Goal: Task Accomplishment & Management: Manage account settings

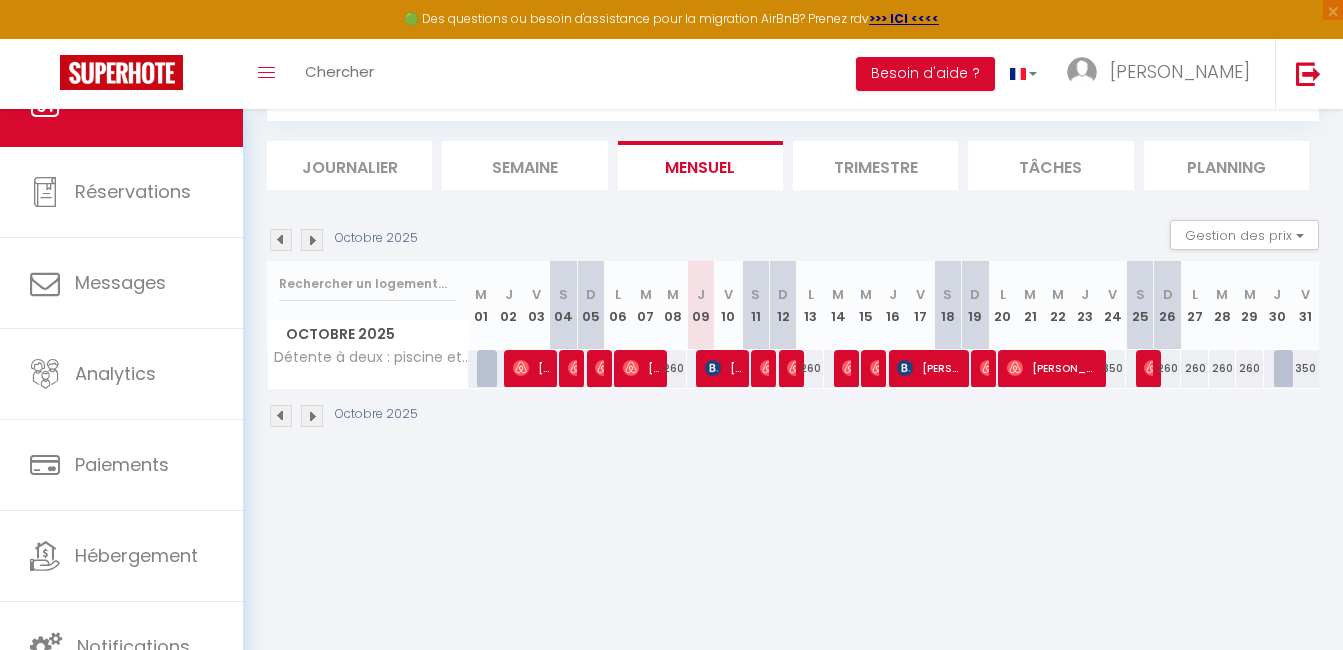
scroll to position [109, 0]
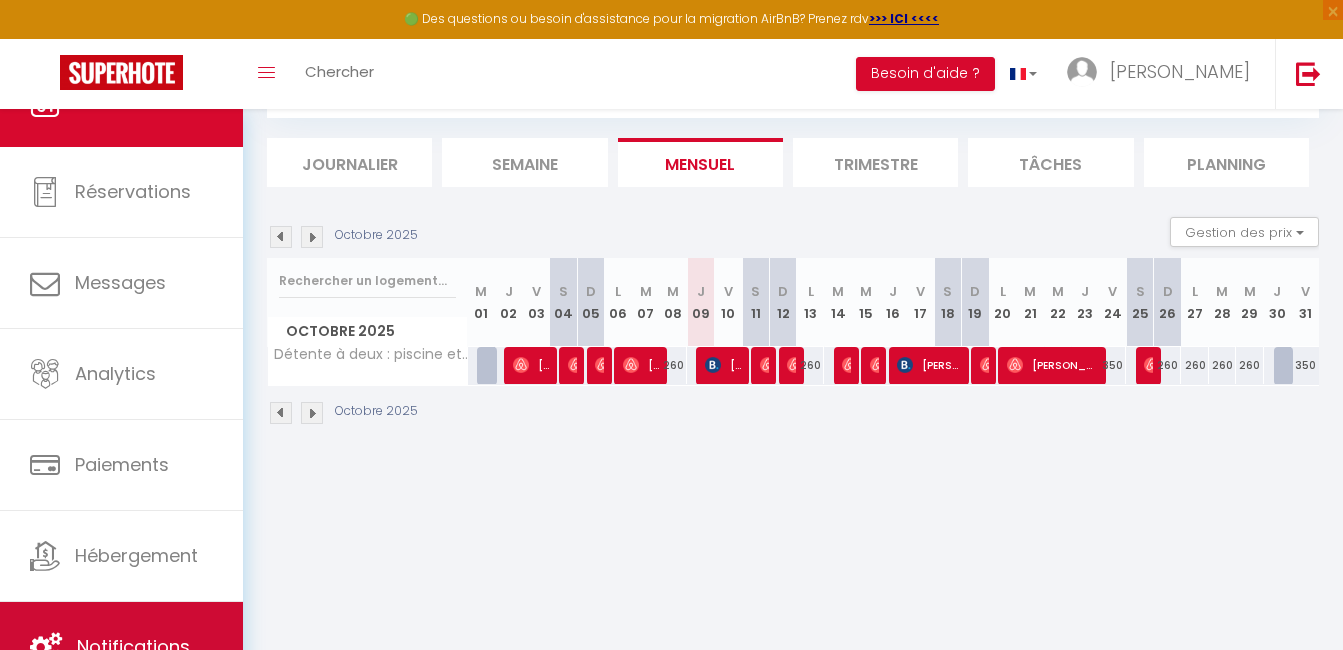
click at [121, 631] on link "Notifications" at bounding box center [121, 647] width 243 height 90
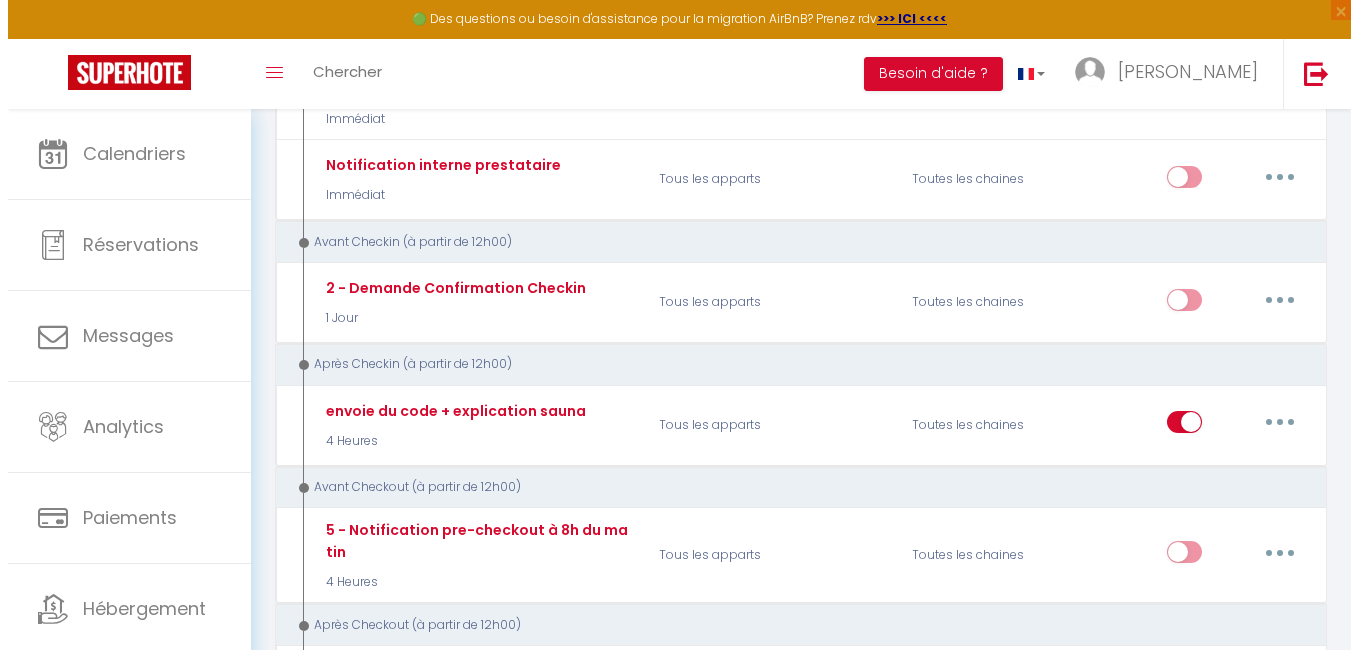
scroll to position [200, 0]
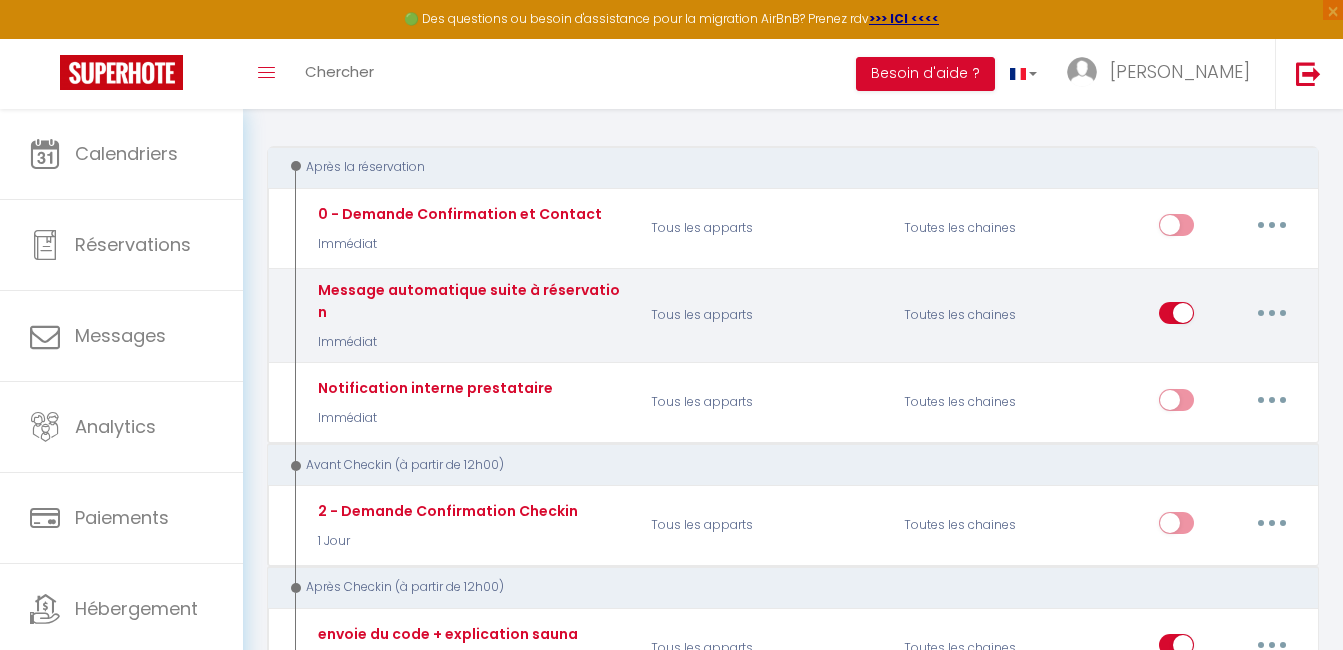
click at [1277, 309] on button "button" at bounding box center [1272, 313] width 56 height 32
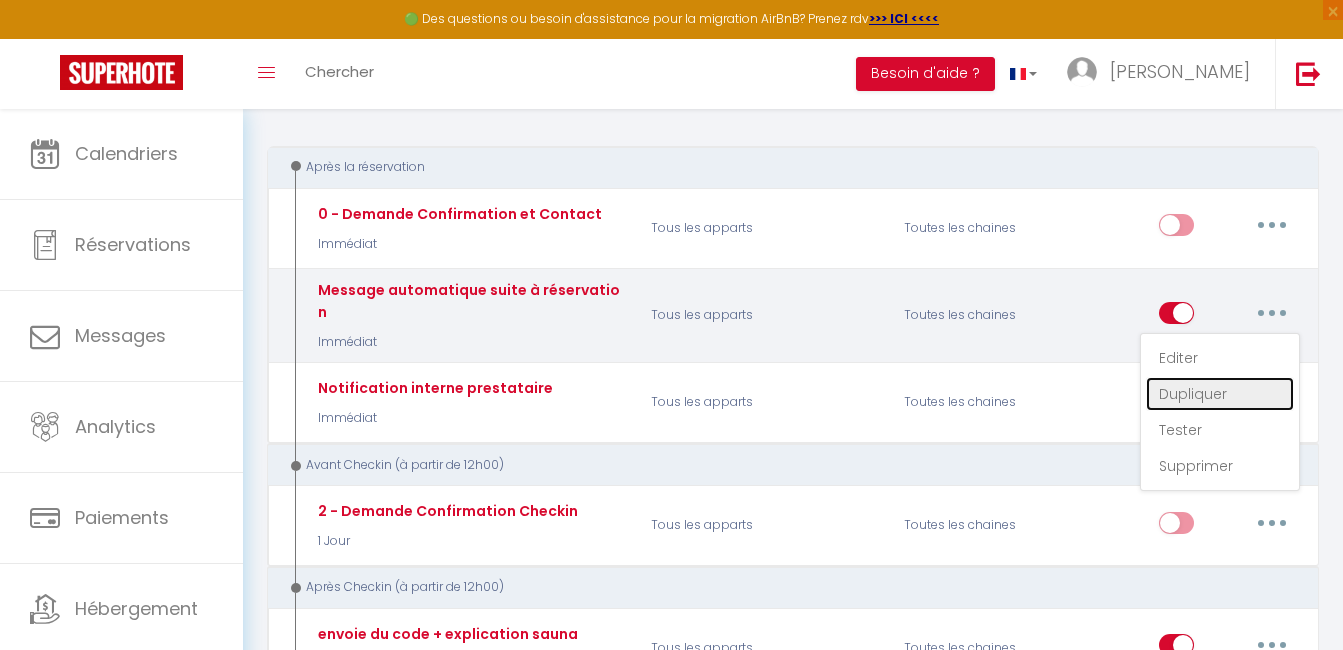
click at [1211, 377] on link "Dupliquer" at bounding box center [1220, 394] width 148 height 34
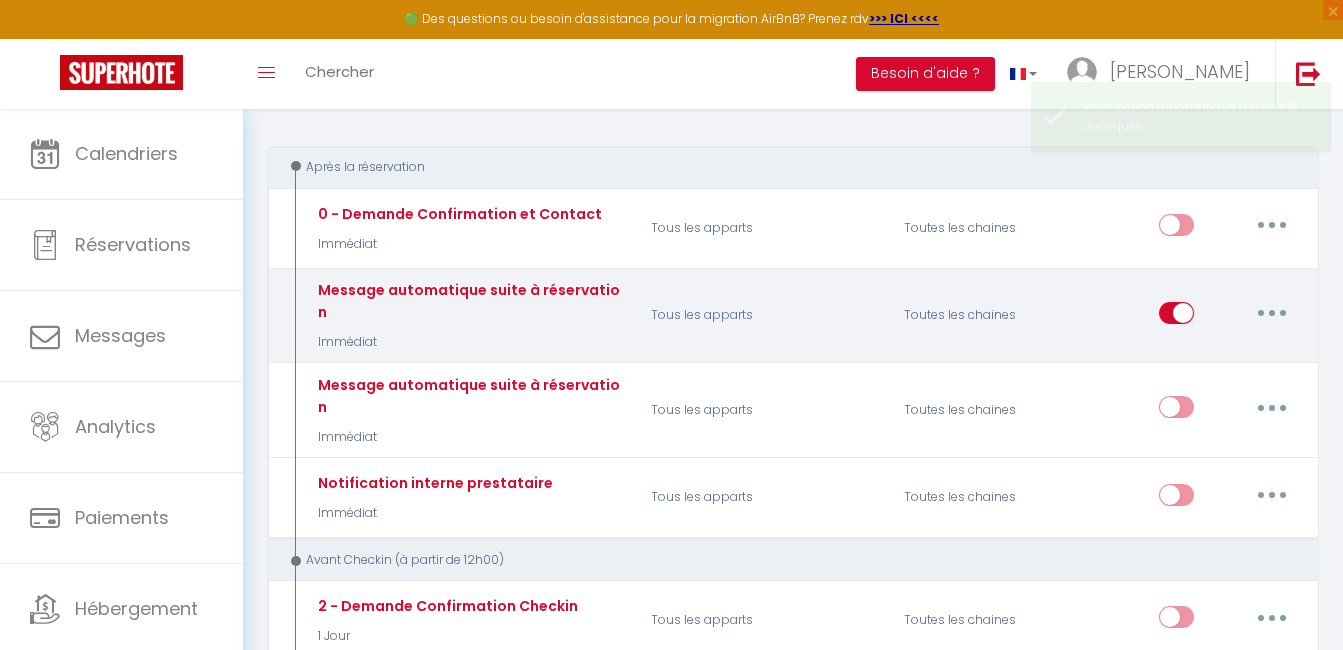
click at [1282, 298] on button "button" at bounding box center [1272, 313] width 56 height 32
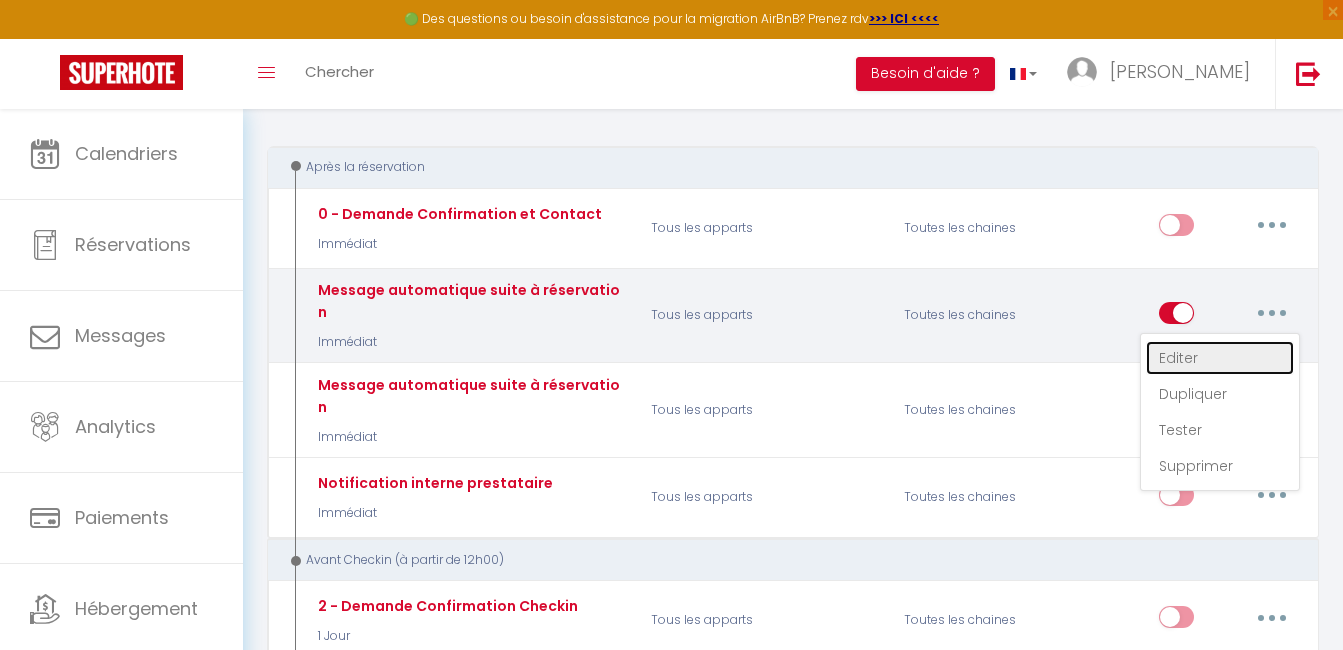
click at [1191, 347] on link "Editer" at bounding box center [1220, 358] width 148 height 34
type input "Message automatique suite à réservation"
select select "Immédiat"
select select
checkbox input "true"
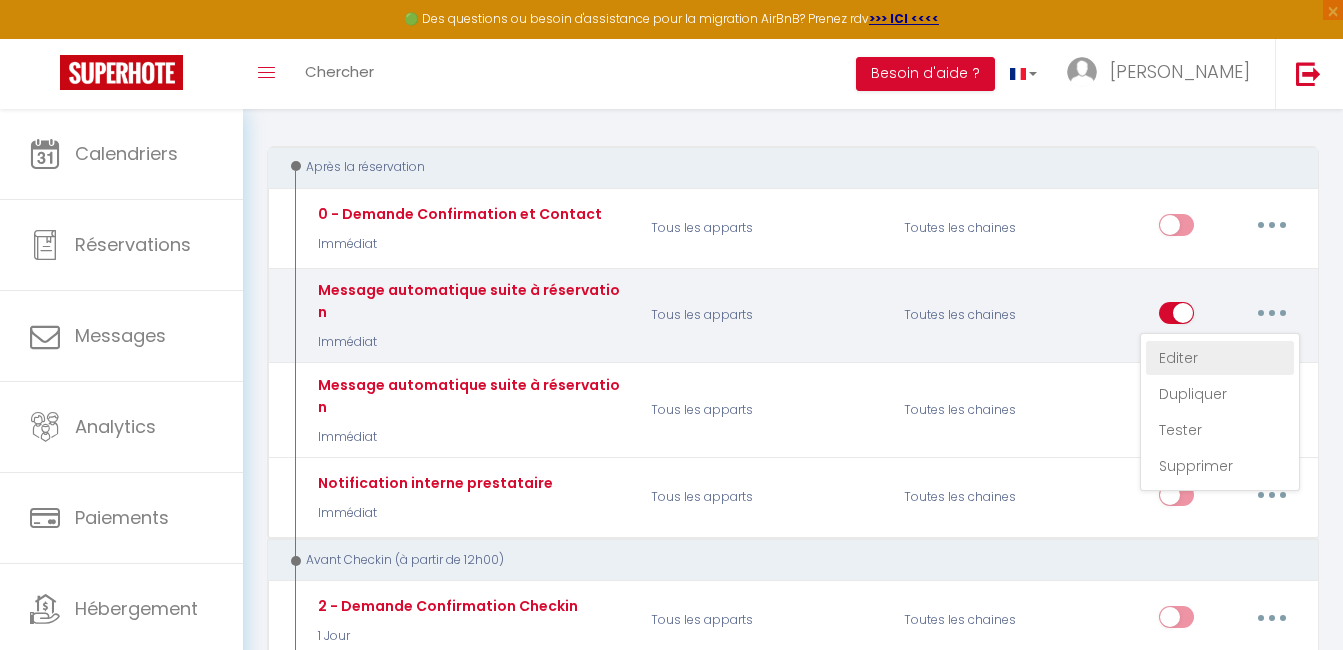
checkbox input "false"
radio input "true"
type input "[GUEST:NAME]Message automatique suite à réservation"
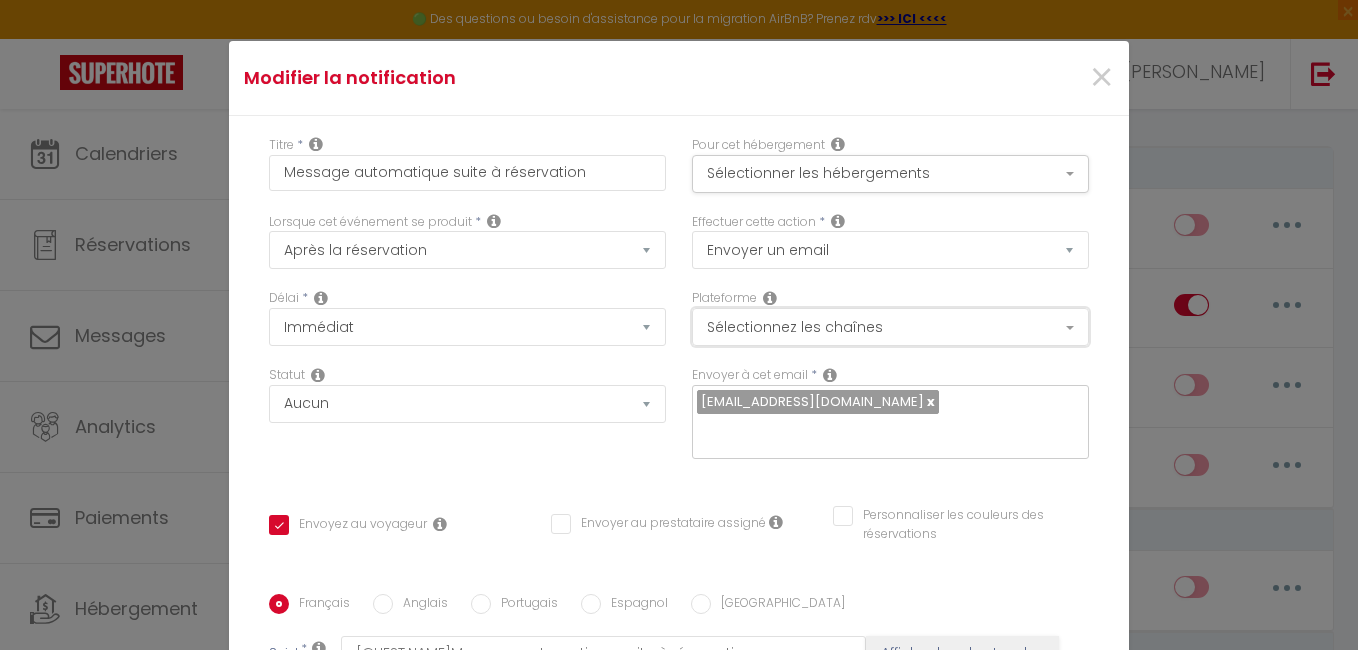
click at [1048, 319] on button "Sélectionnez les chaînes" at bounding box center [890, 327] width 397 height 38
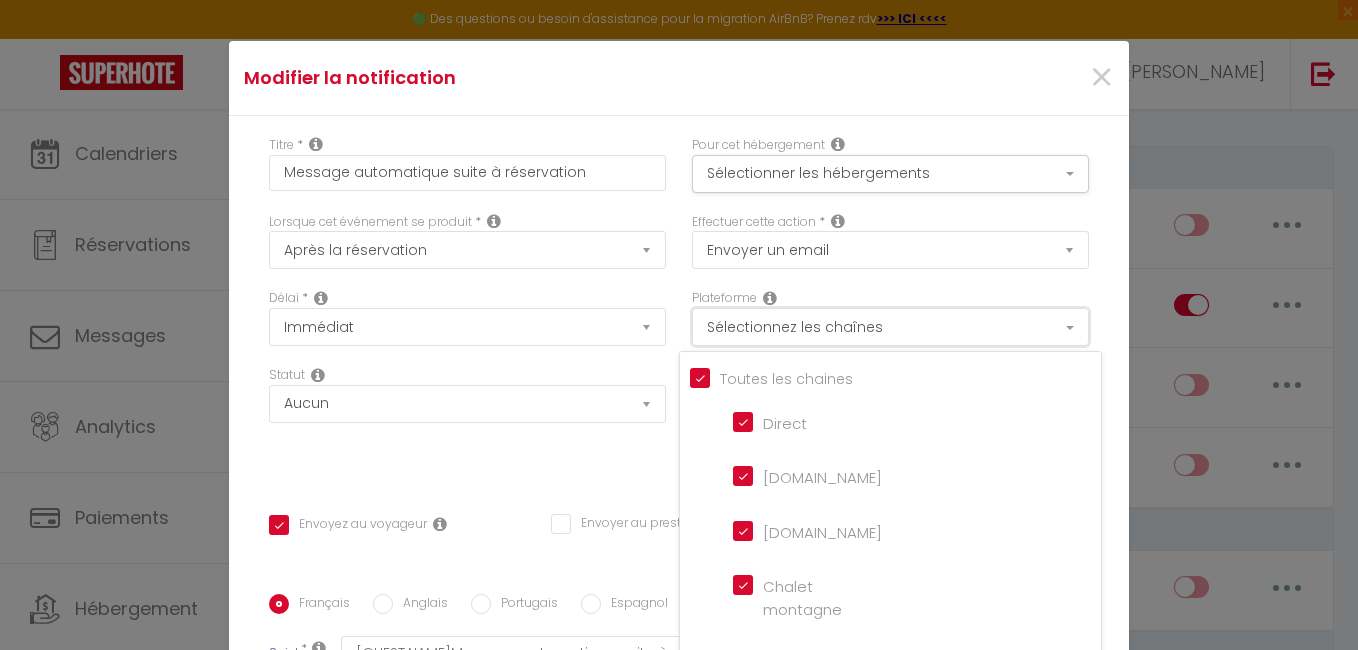
click at [1048, 319] on button "Sélectionnez les chaînes" at bounding box center [890, 327] width 397 height 38
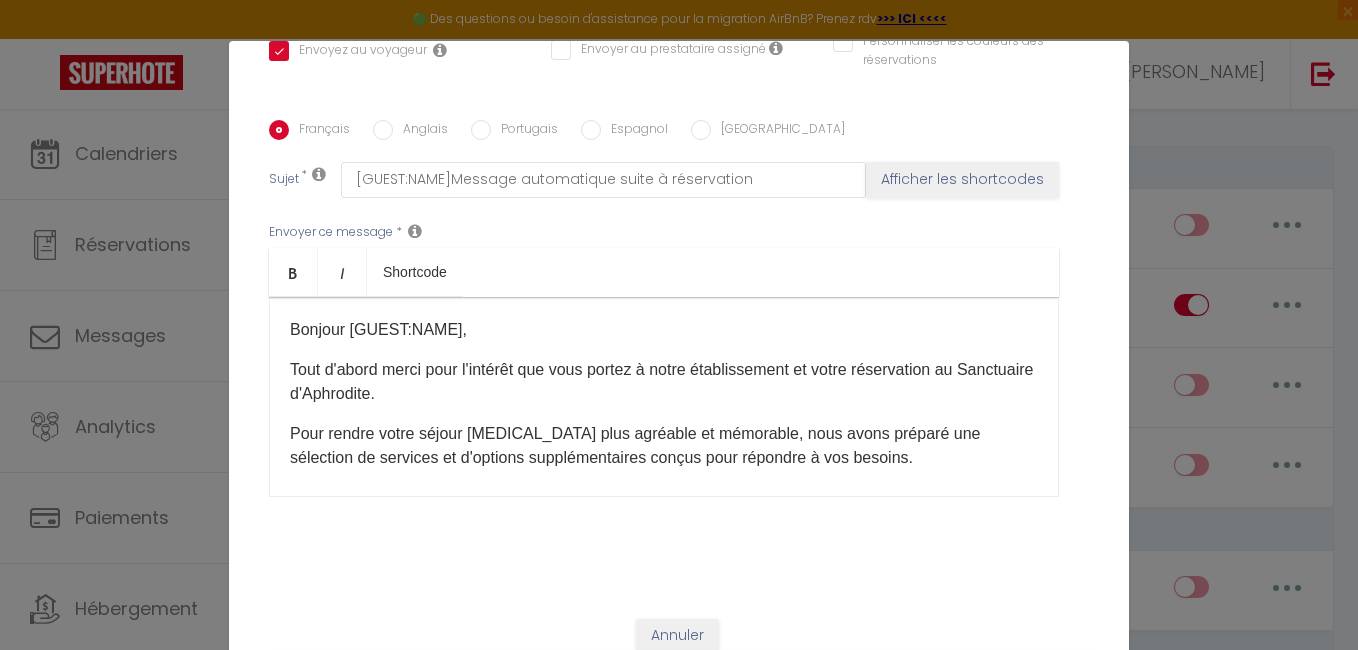
scroll to position [476, 0]
click at [445, 322] on p "Bonjour [GUEST:NAME],​​" at bounding box center [664, 328] width 748 height 24
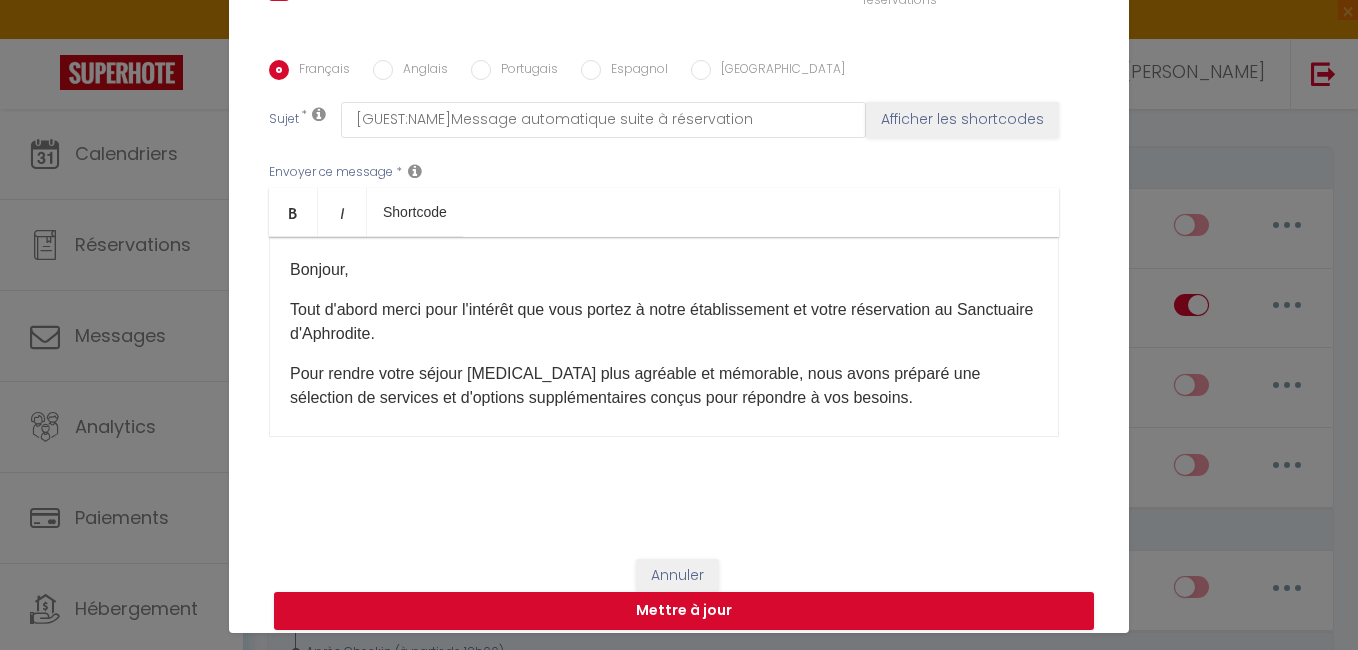
scroll to position [81, 0]
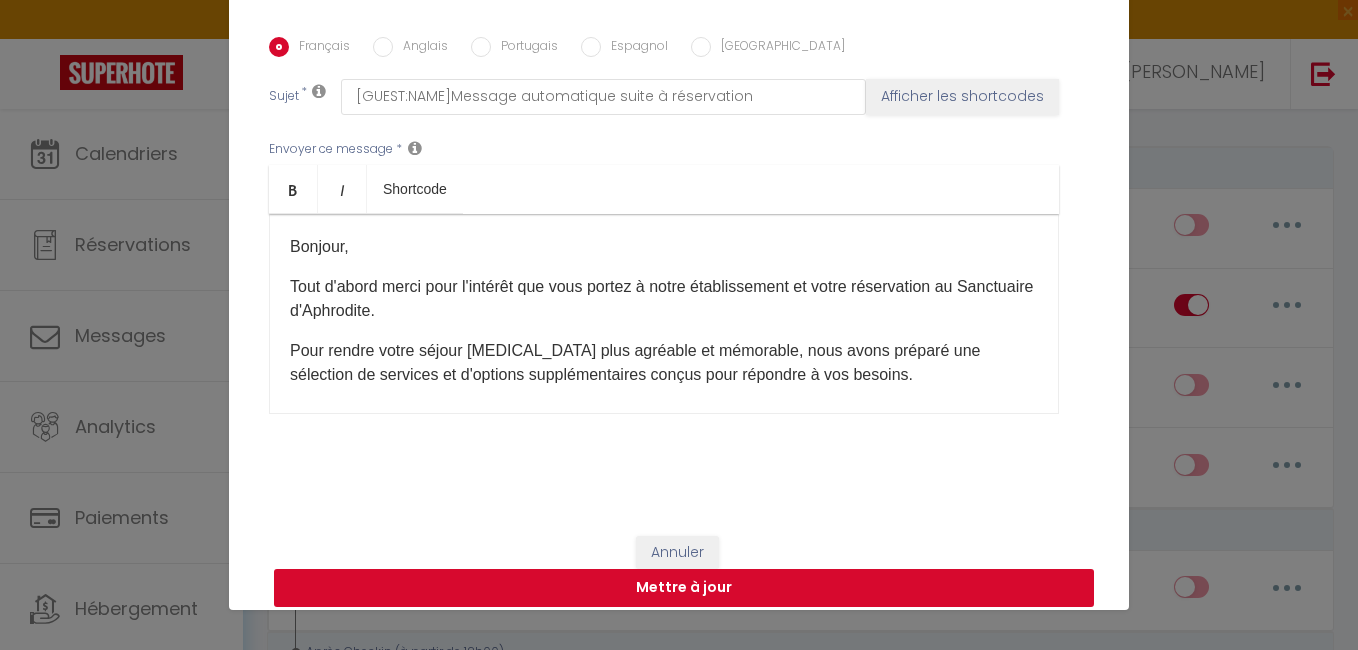
click at [858, 586] on button "Mettre à jour" at bounding box center [684, 588] width 820 height 38
checkbox input "true"
checkbox input "false"
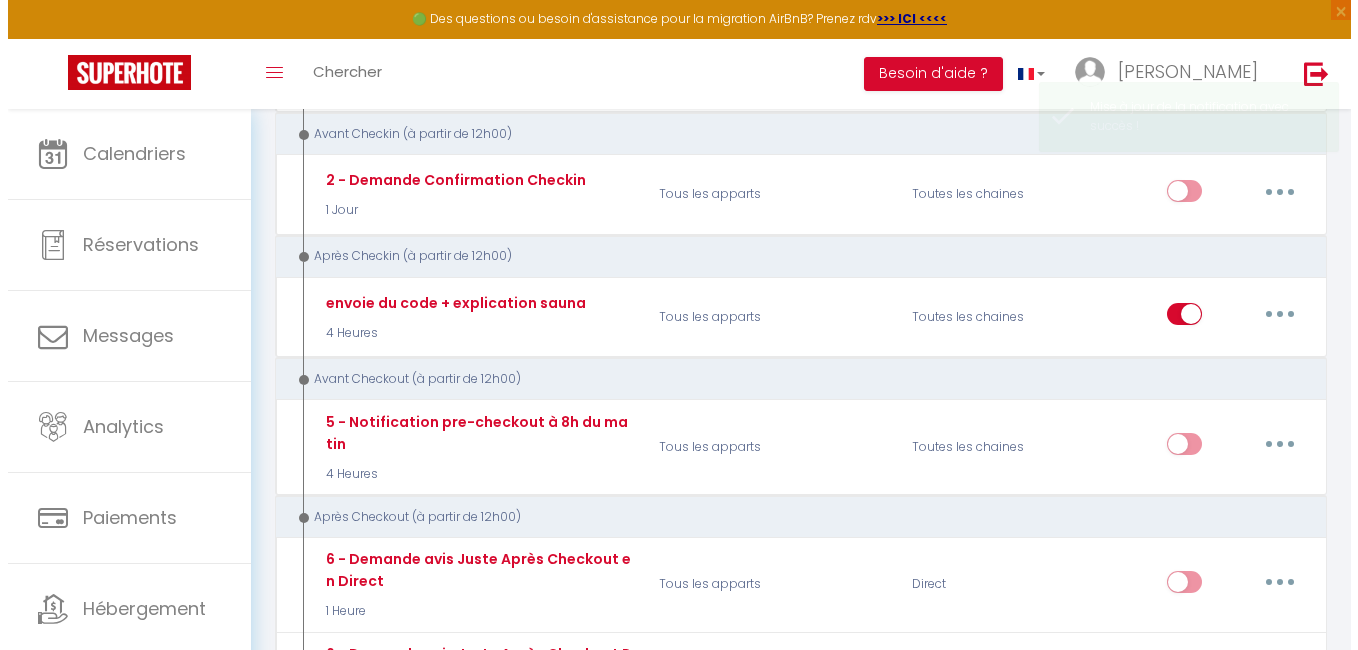
scroll to position [638, 0]
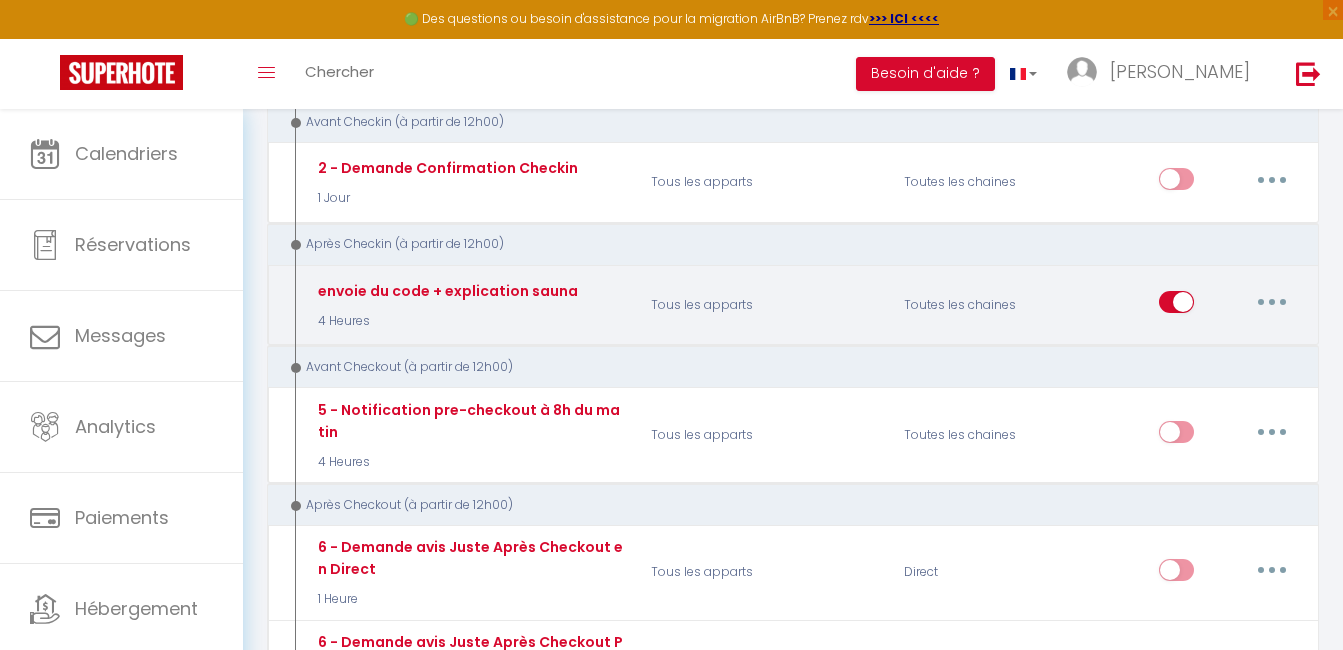
click at [1267, 286] on button "button" at bounding box center [1272, 302] width 56 height 32
click at [1200, 331] on link "Editer" at bounding box center [1220, 348] width 148 height 34
type input "envoie du code + explication sauna"
select select "3"
select select "4 Heures"
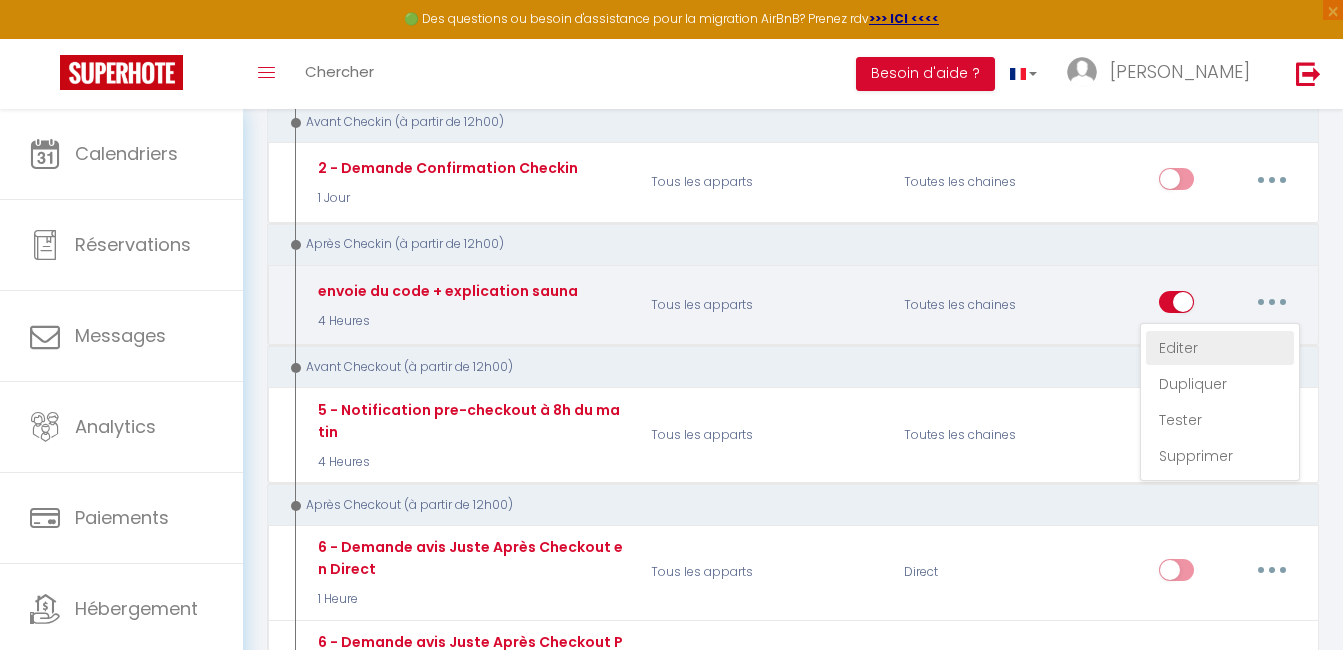
select select
checkbox input "true"
checkbox input "false"
radio input "true"
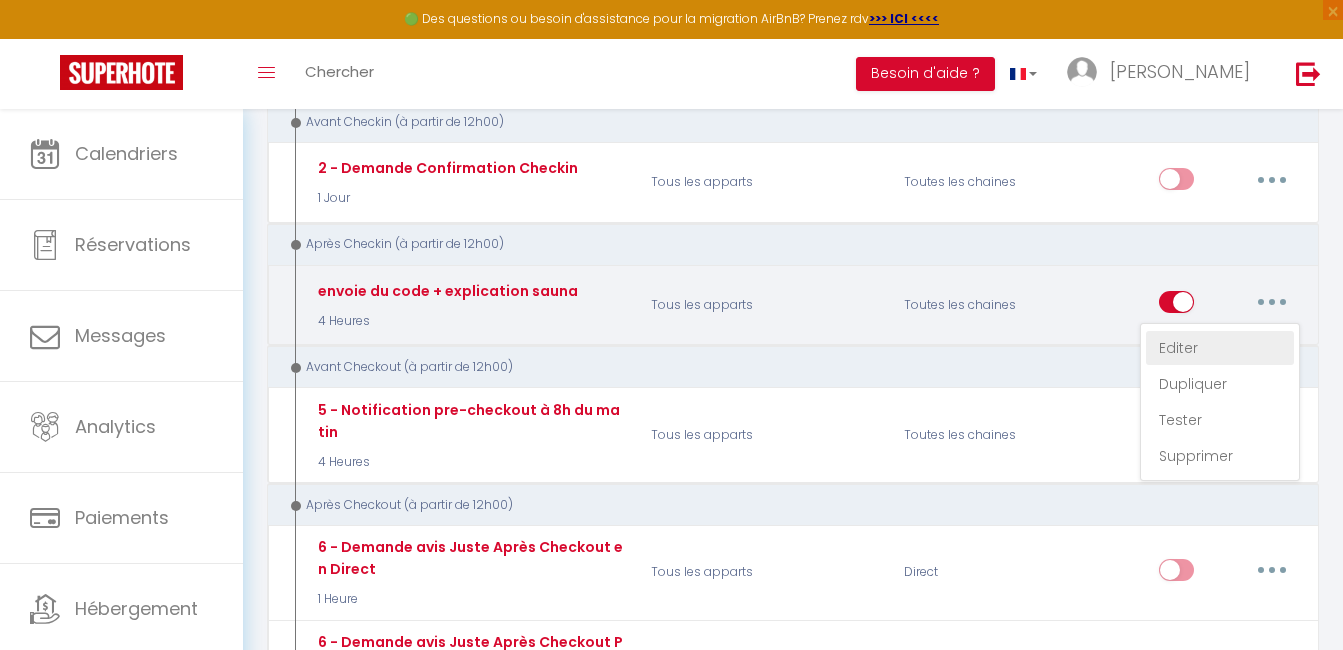
type input "Bienvenue"
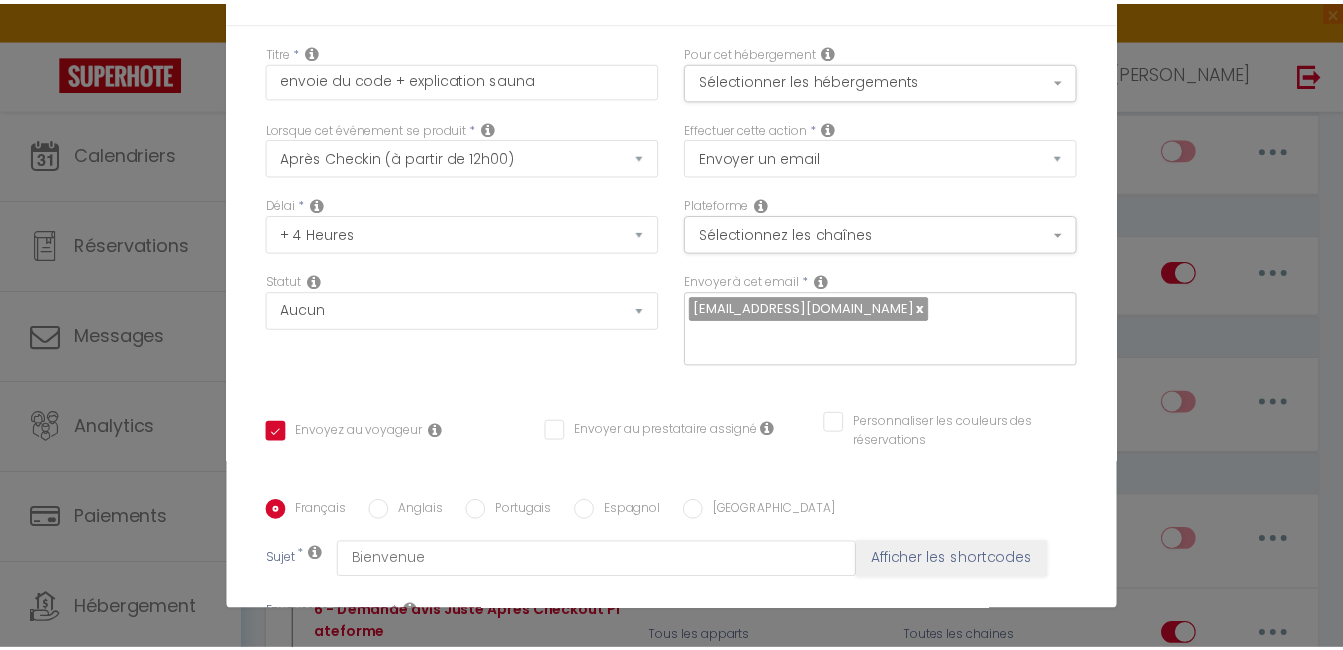
scroll to position [0, 0]
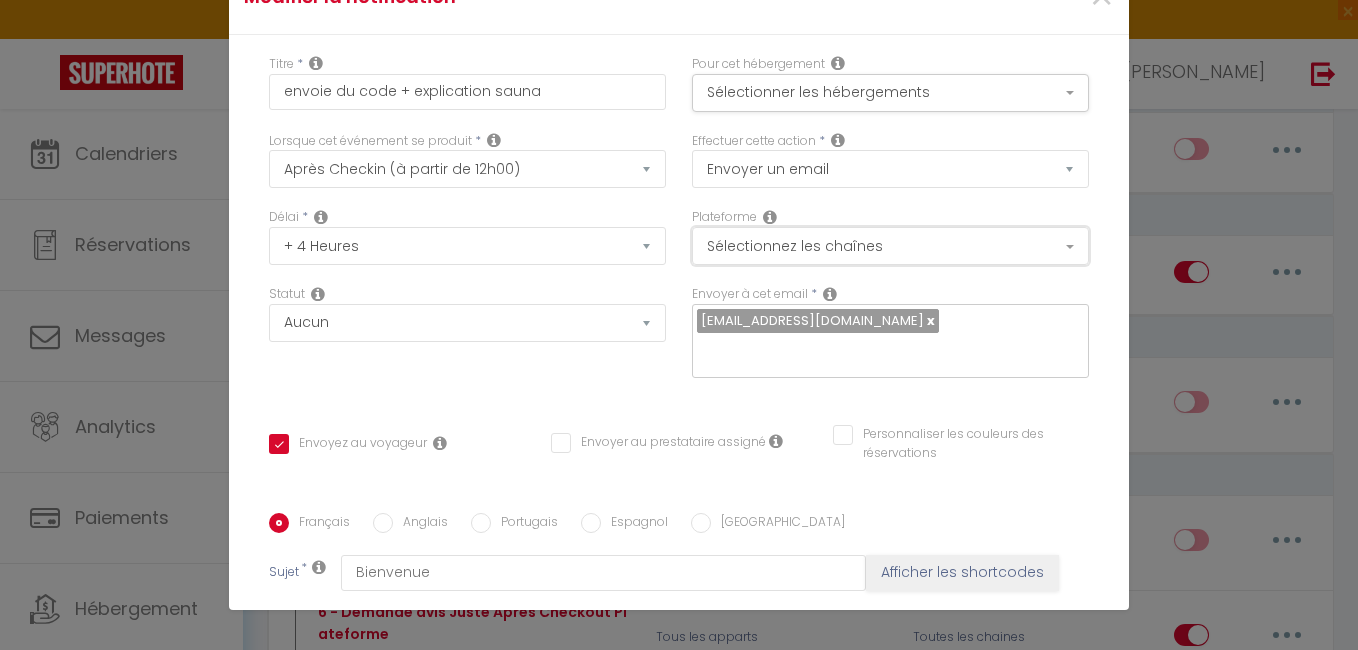
click at [1052, 239] on button "Sélectionnez les chaînes" at bounding box center [890, 246] width 397 height 38
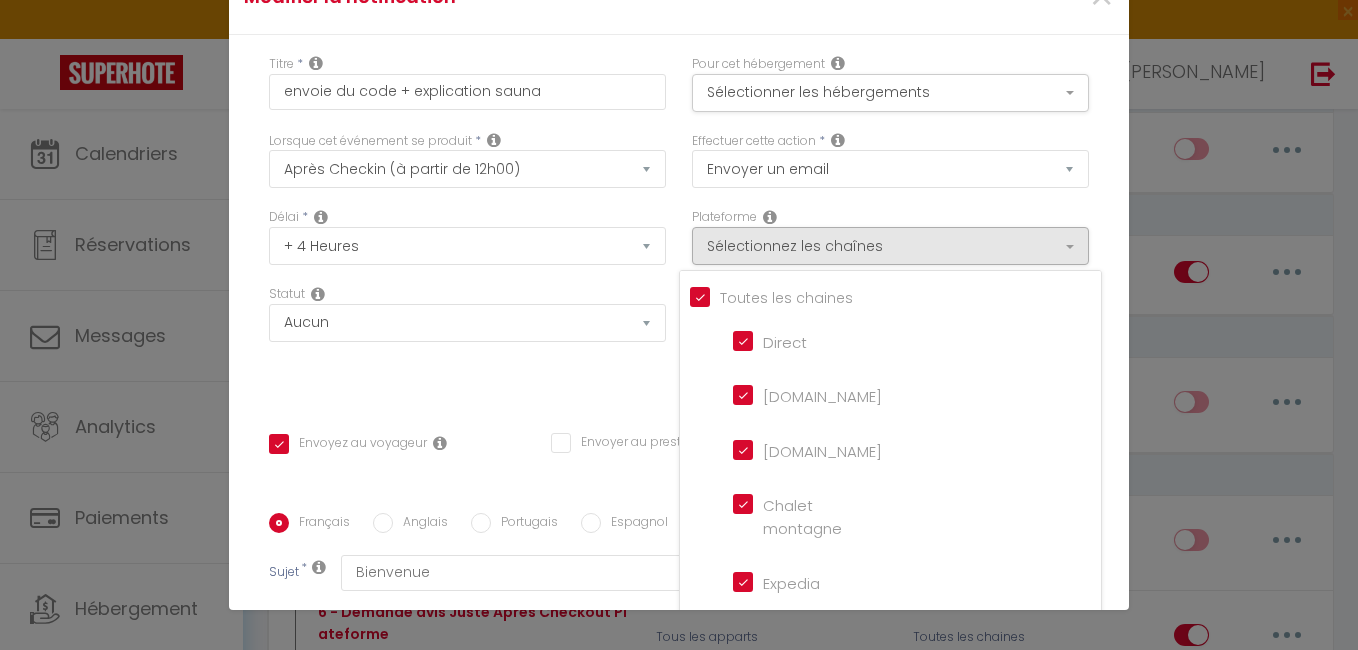
click at [1054, 50] on div "Titre * envoie du code + explication sauna Pour cet hébergement Sélectionner le…" at bounding box center [679, 513] width 900 height 957
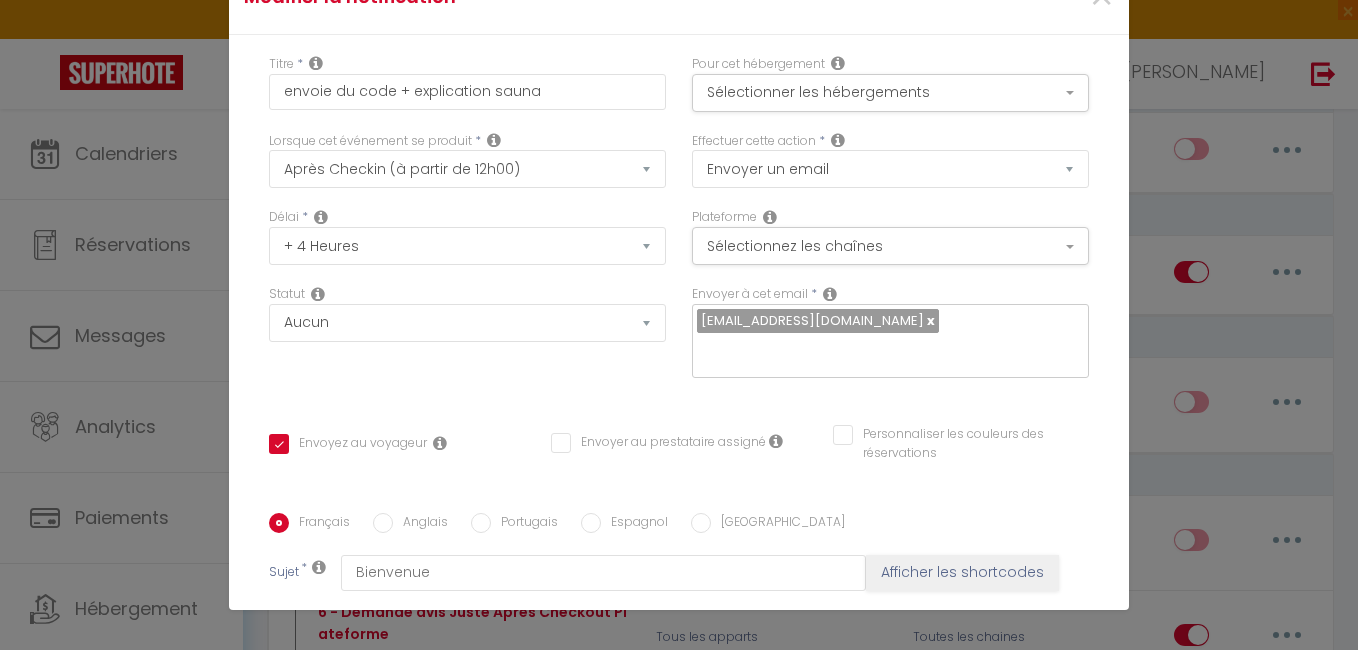
click at [487, 140] on icon at bounding box center [494, 140] width 14 height 16
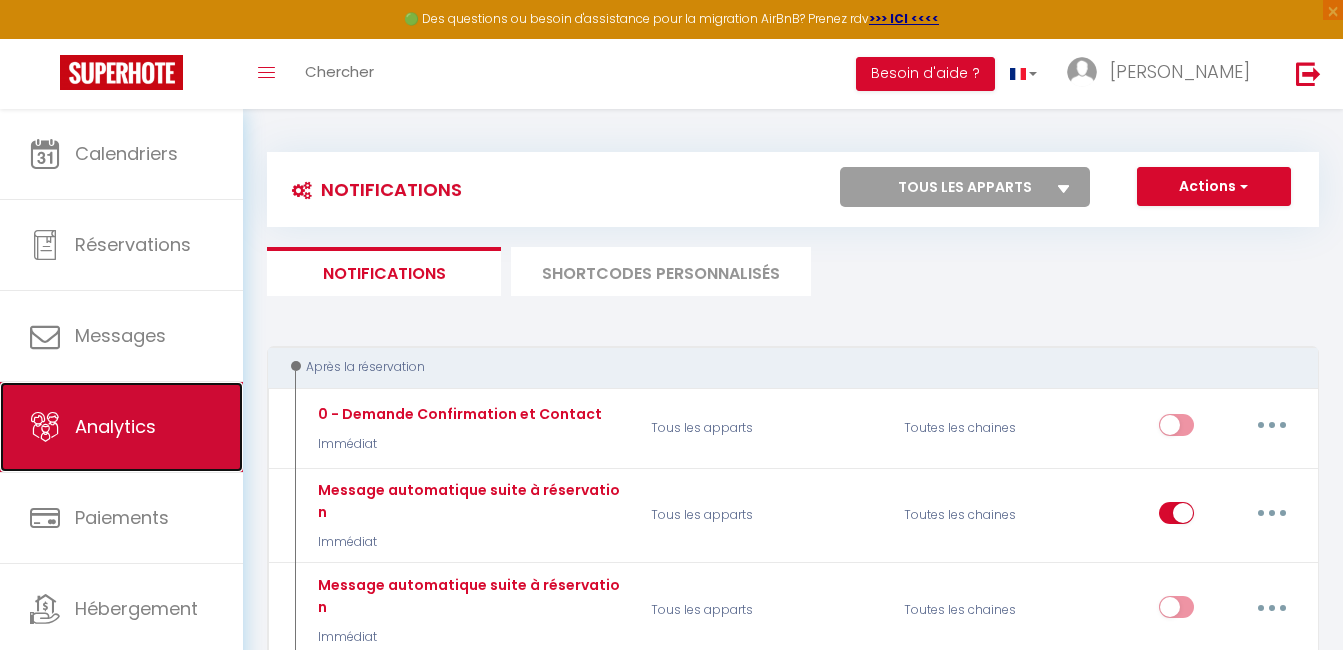
click at [121, 407] on link "Analytics" at bounding box center [121, 427] width 243 height 90
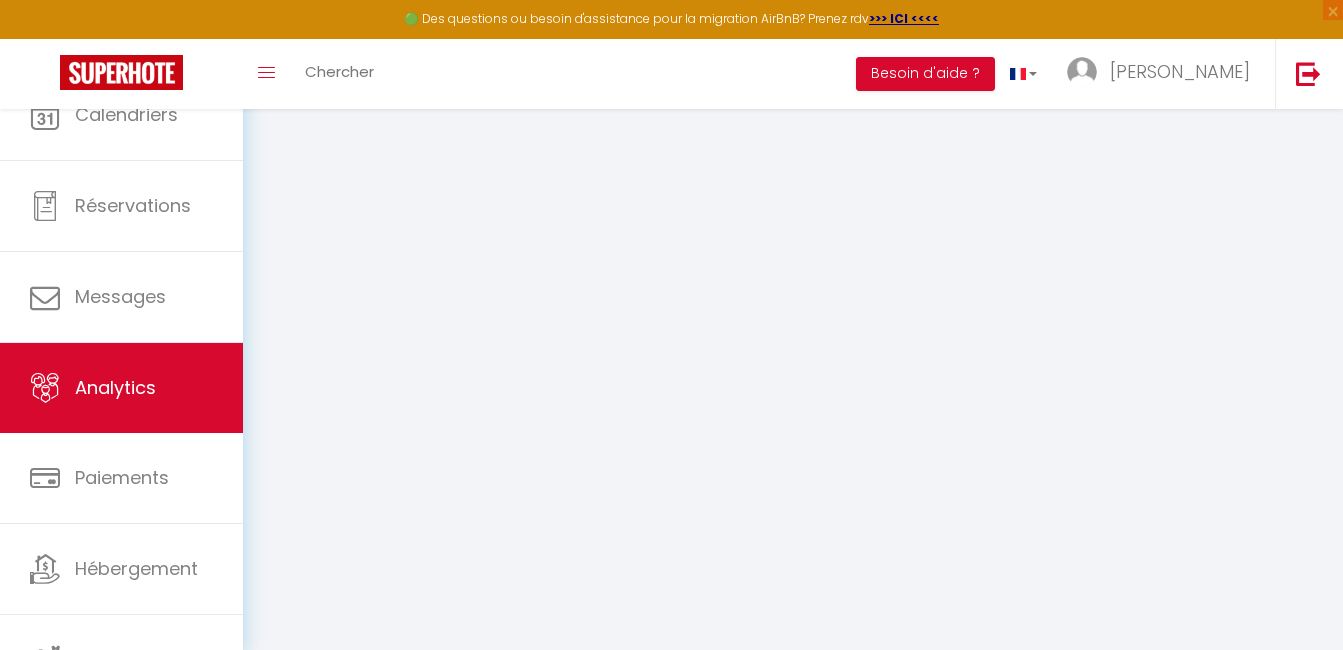
select select "2025"
select select "10"
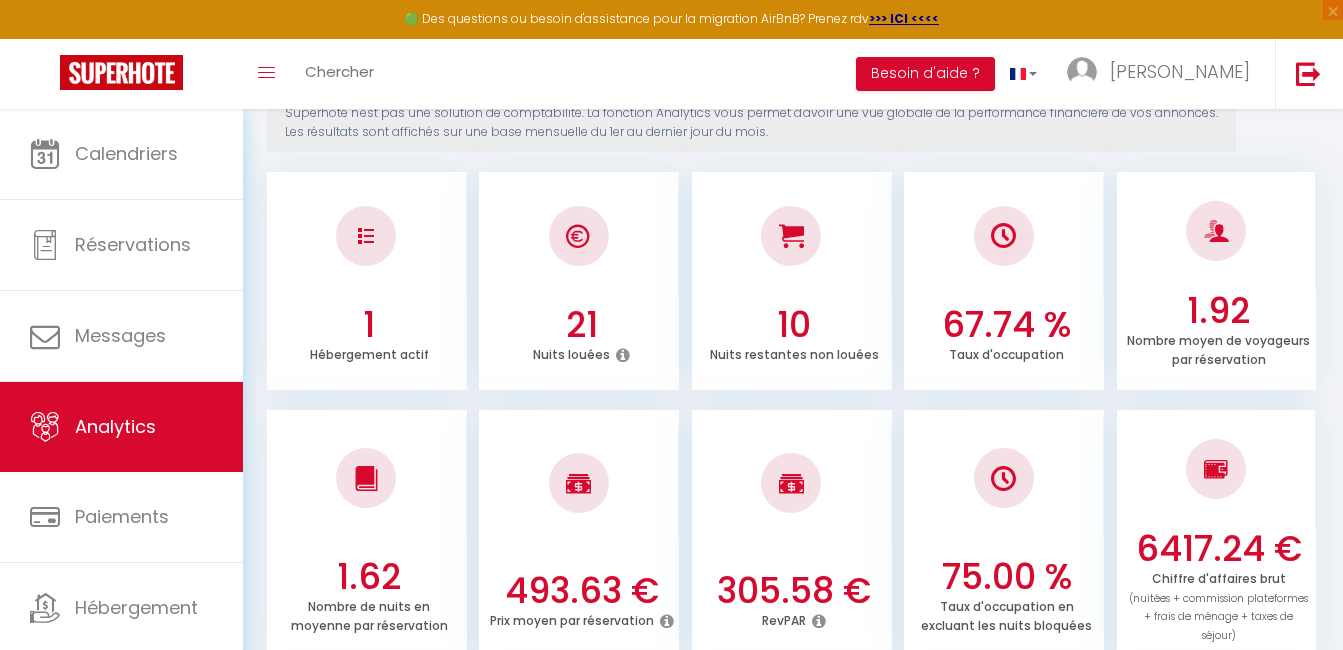
scroll to position [311, 0]
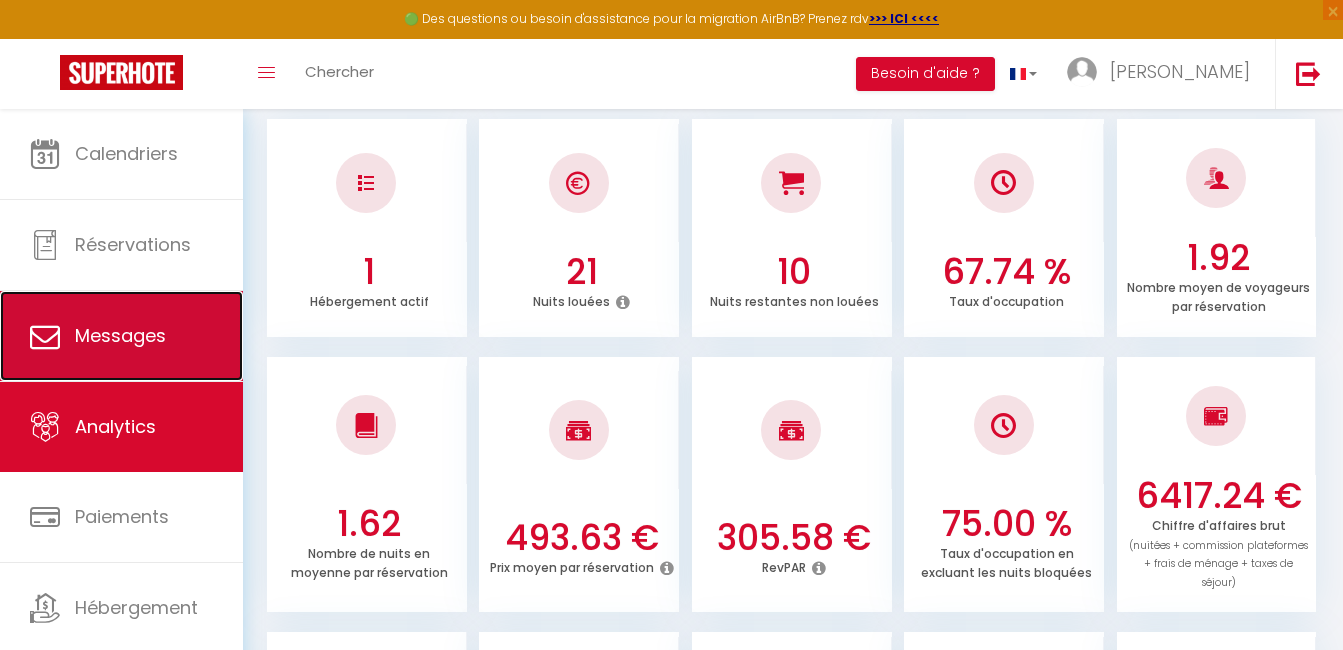
click at [114, 313] on link "Messages" at bounding box center [121, 336] width 243 height 90
select select "message"
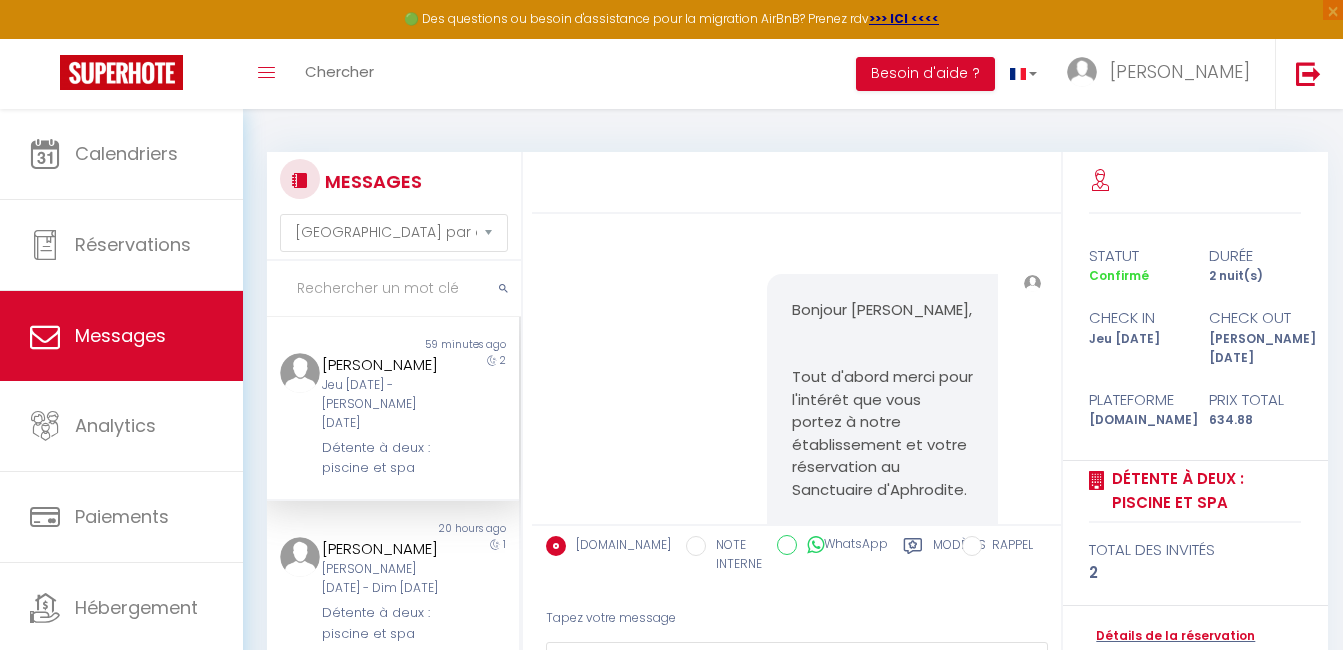
scroll to position [5491, 0]
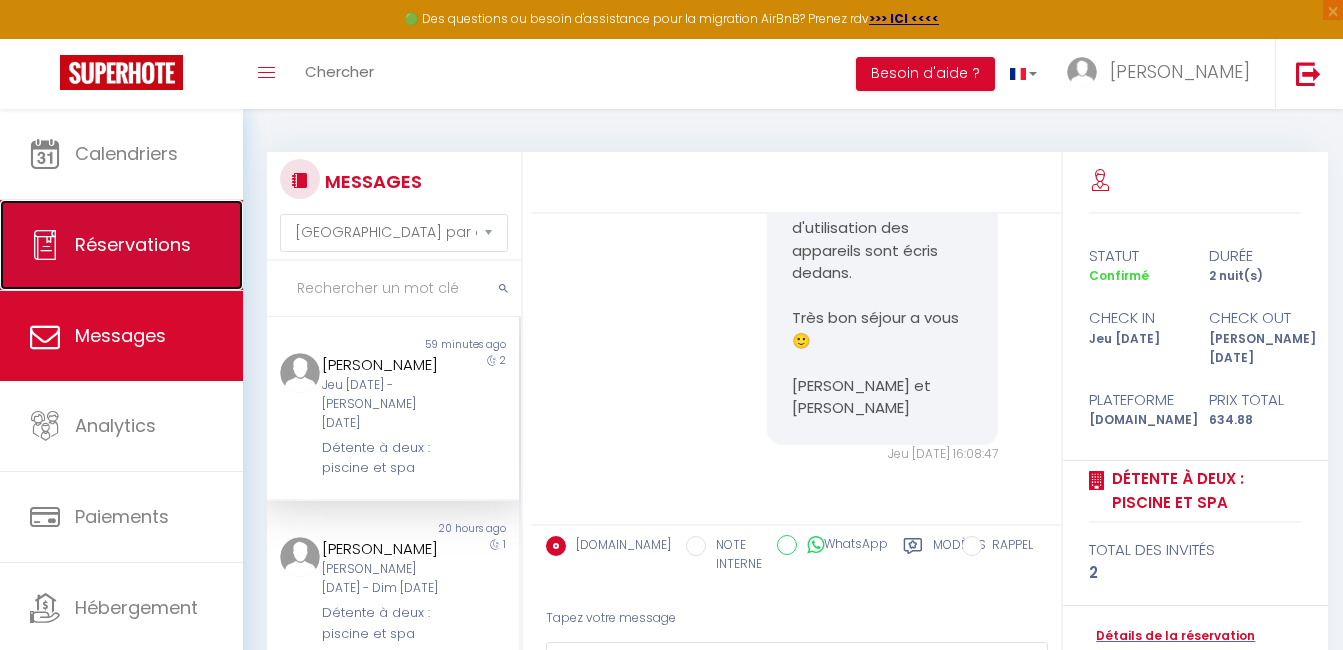
click at [147, 245] on span "Réservations" at bounding box center [133, 244] width 116 height 25
select select "not_cancelled"
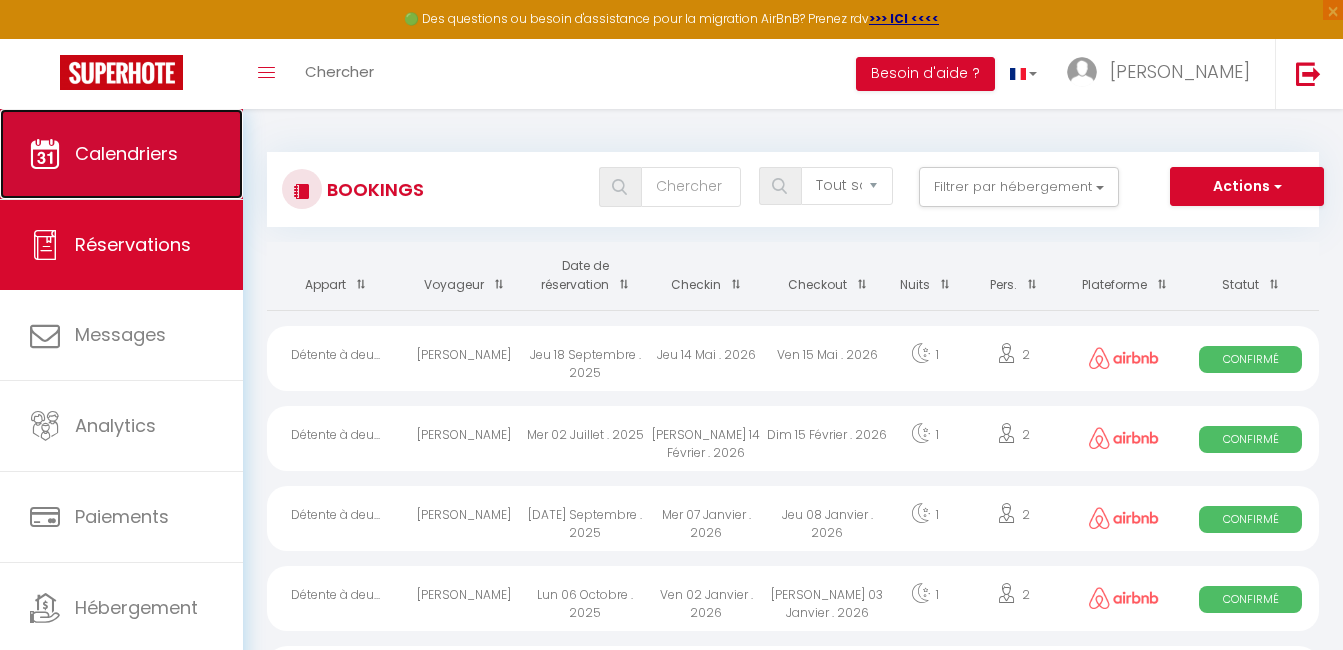
click at [135, 176] on link "Calendriers" at bounding box center [121, 154] width 243 height 90
